Goal: Find specific page/section: Find specific page/section

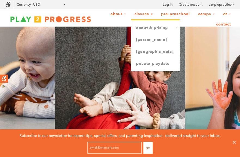
click at [144, 14] on link "Classes" at bounding box center [144, 14] width 26 height 10
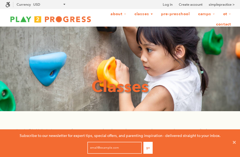
scroll to position [0, 0]
click at [146, 11] on link "Classes" at bounding box center [144, 14] width 26 height 10
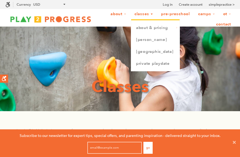
click at [145, 15] on link "Classes" at bounding box center [144, 14] width 26 height 10
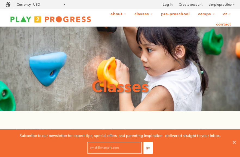
scroll to position [0, 0]
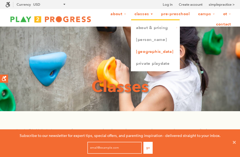
drag, startPoint x: 0, startPoint y: 0, endPoint x: 143, endPoint y: 52, distance: 152.5
click at [143, 19] on li "Classes About & Pricing Messy Play (1-3 yrs) Messy Art (3-4 yrs) Little Movers …" at bounding box center [144, 14] width 26 height 10
click at [143, 52] on link "[GEOGRAPHIC_DATA]" at bounding box center [155, 52] width 48 height 12
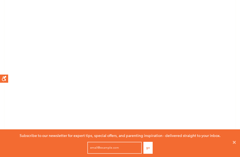
scroll to position [428, 0]
